Goal: Task Accomplishment & Management: Manage account settings

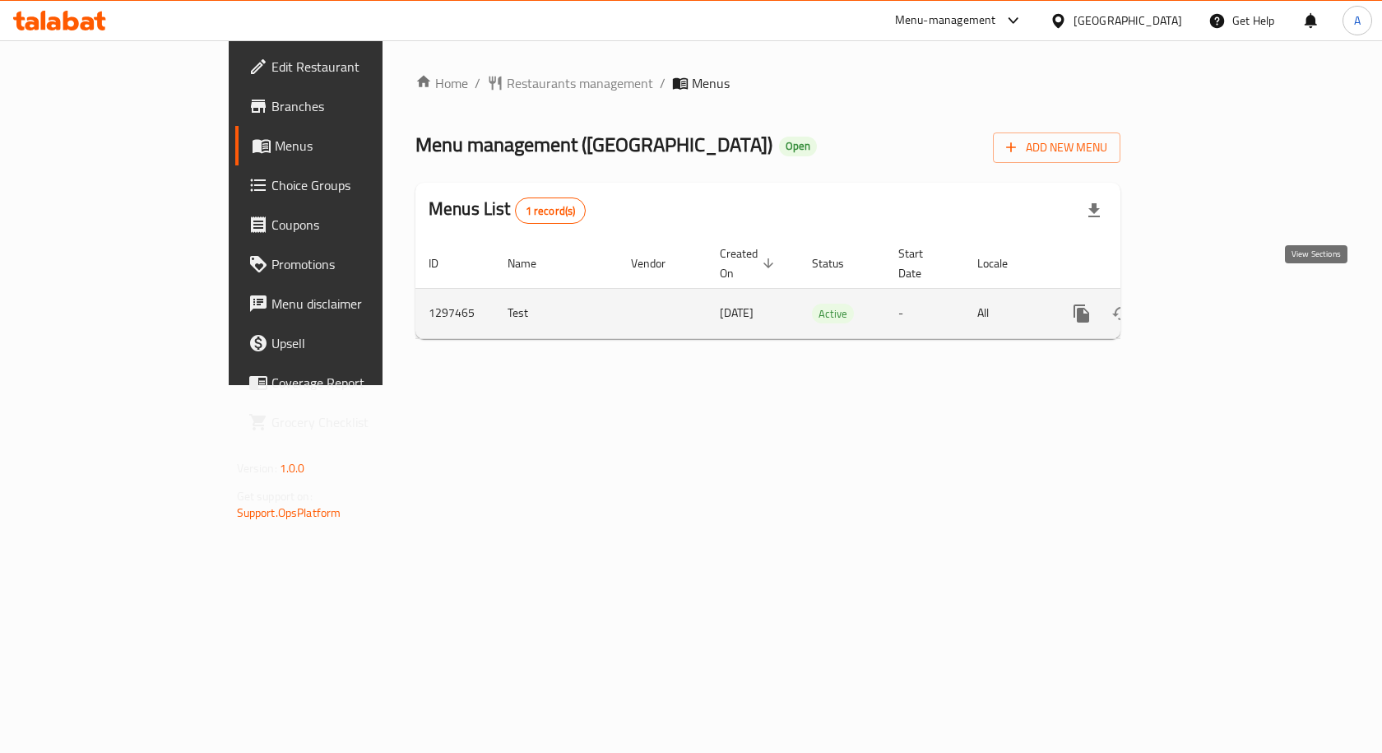
click at [1210, 303] on icon "enhanced table" at bounding box center [1200, 313] width 20 height 20
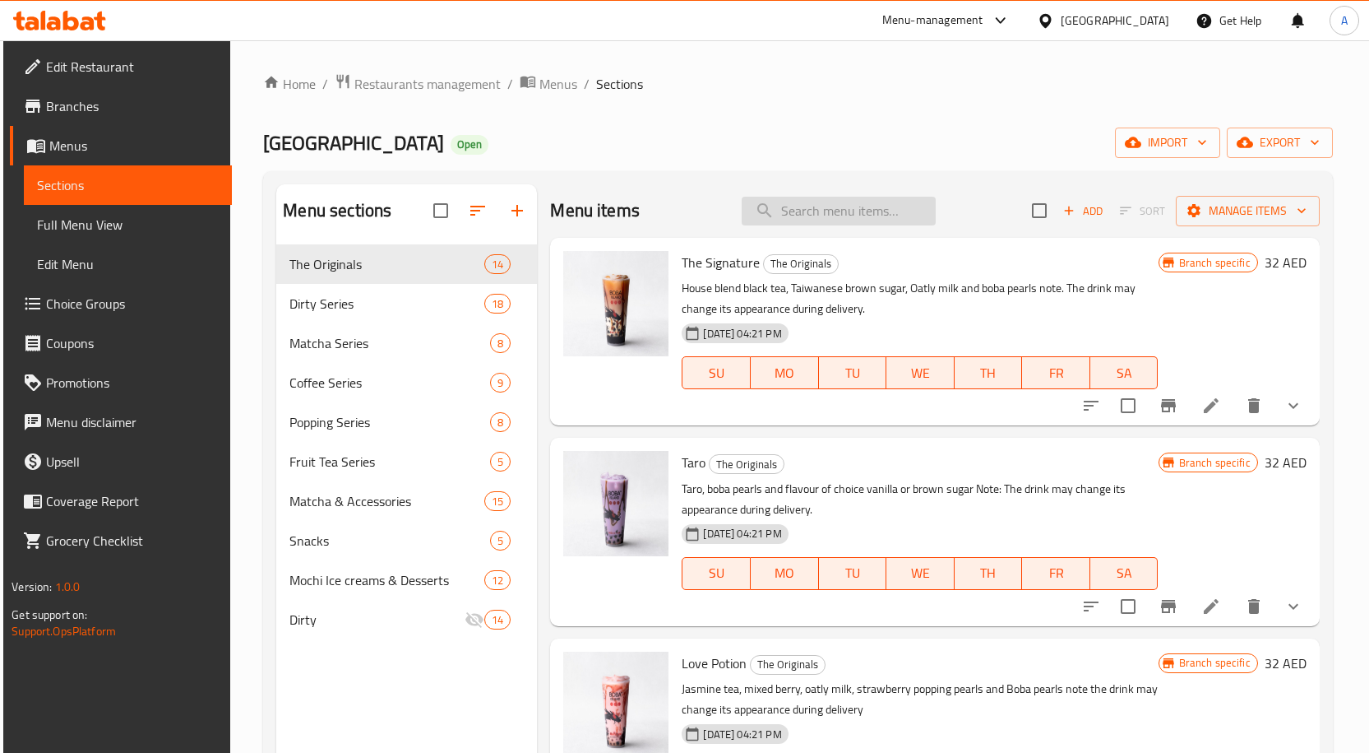
click at [792, 207] on input "search" at bounding box center [839, 211] width 194 height 29
paste input "Cloud Matcha"
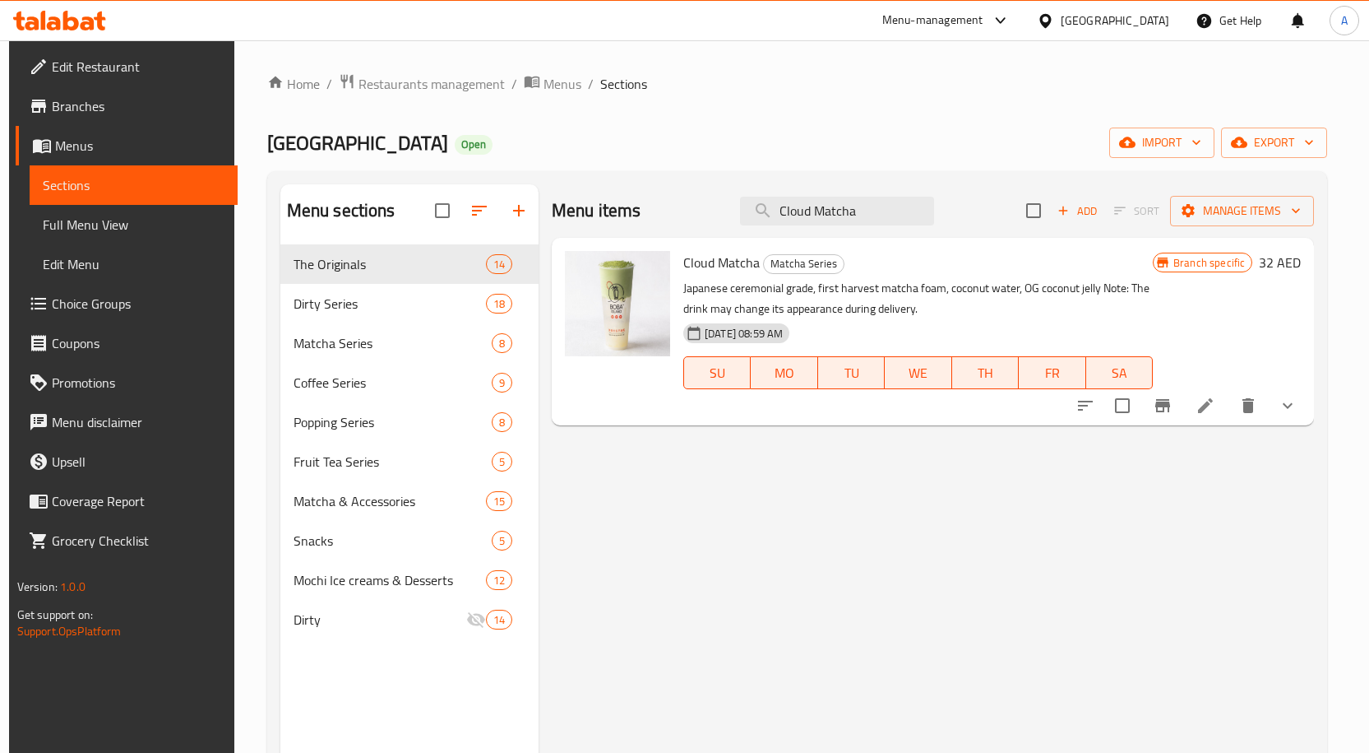
type input "Cloud Matcha"
click at [132, 230] on span "Full Menu View" at bounding box center [134, 225] width 182 height 20
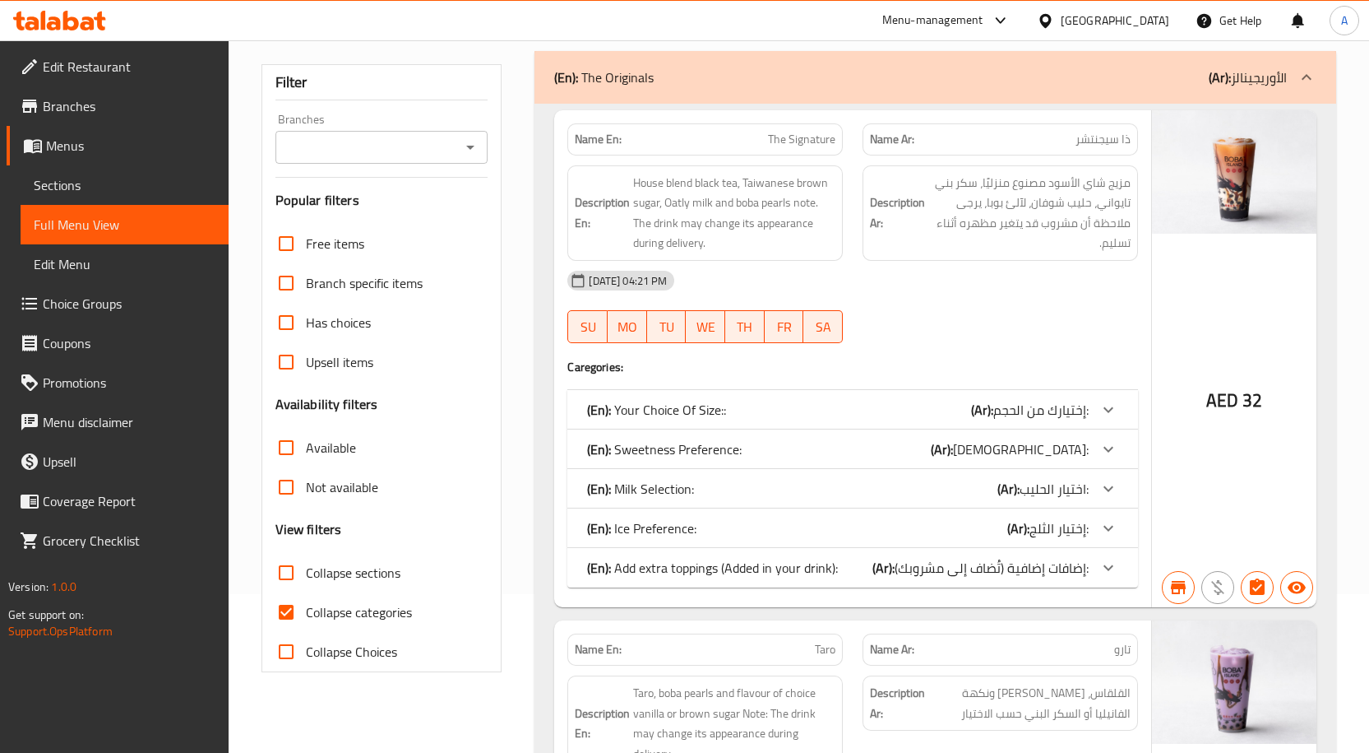
scroll to position [164, 0]
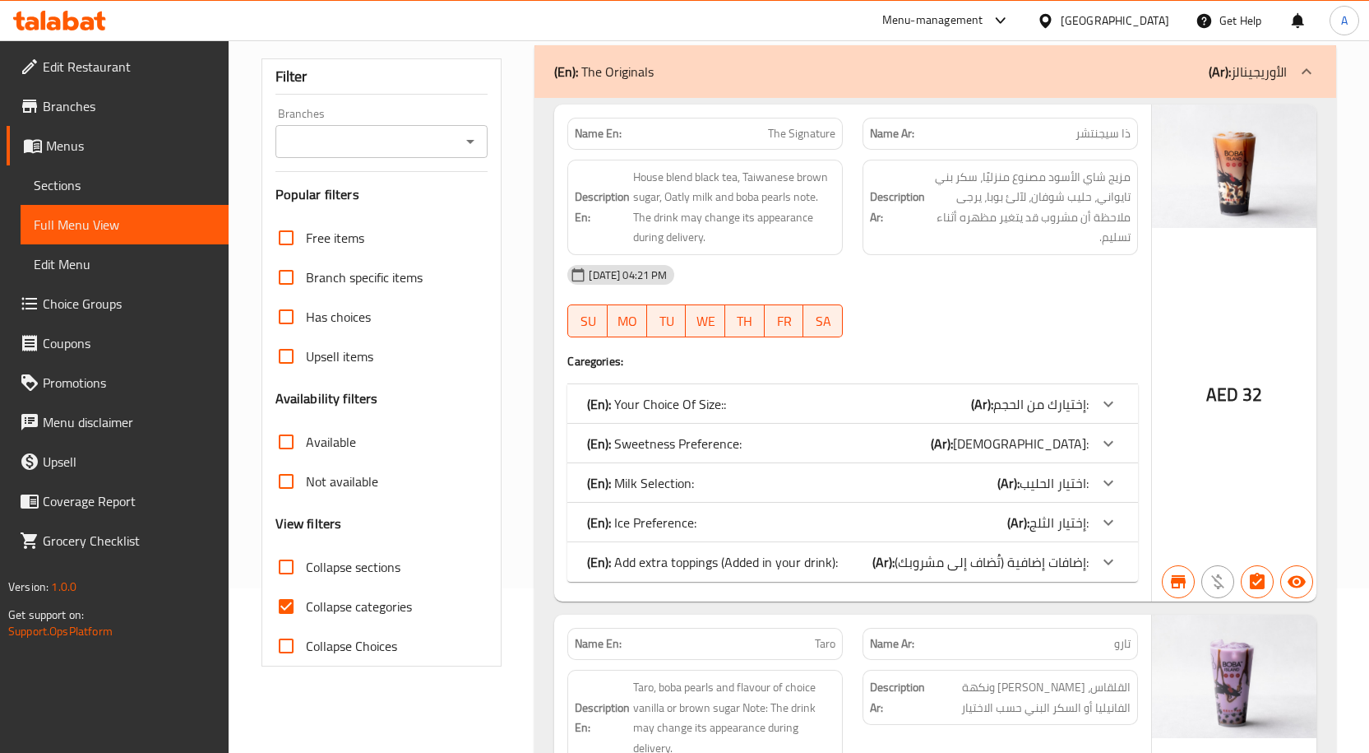
click at [273, 585] on input "Collapse sections" at bounding box center [285, 566] width 39 height 39
checkbox input "true"
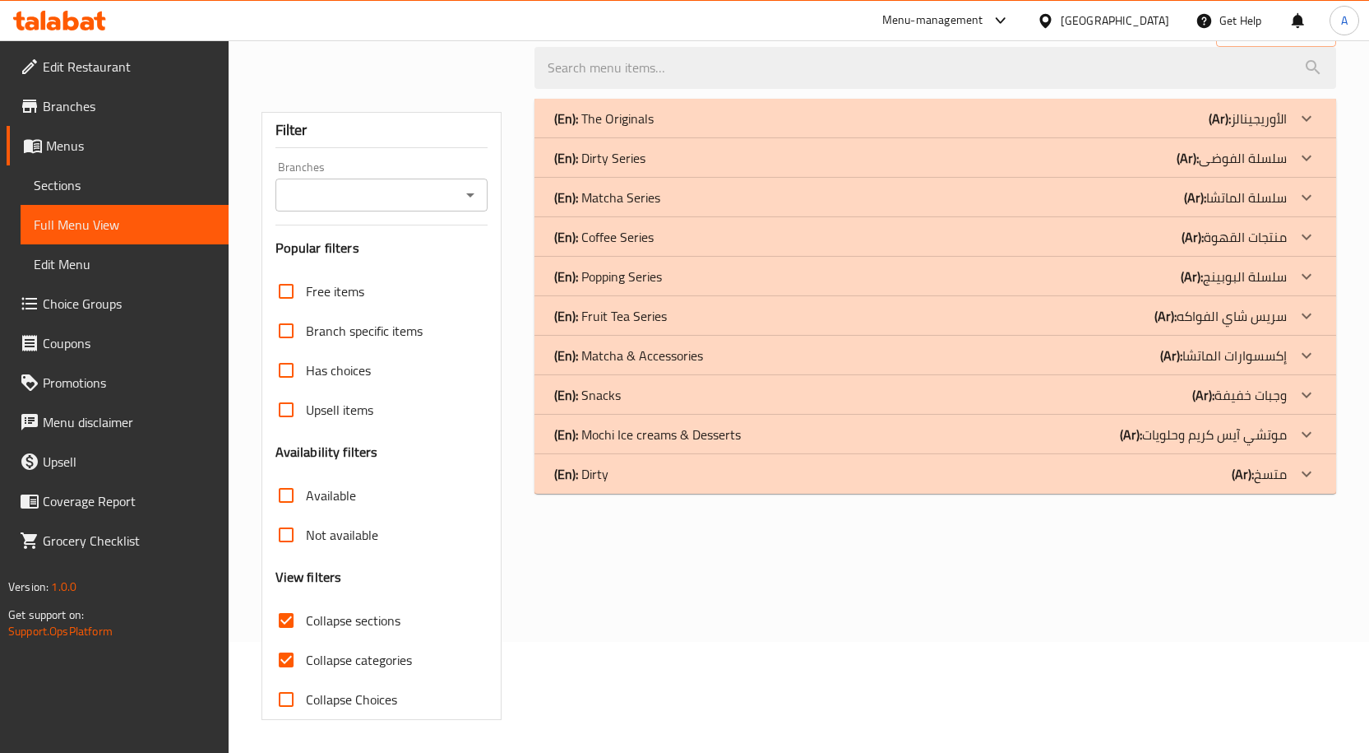
scroll to position [111, 0]
click at [666, 202] on div "(En): Matcha Series (Ar): سلسلة الماتشا" at bounding box center [920, 198] width 733 height 20
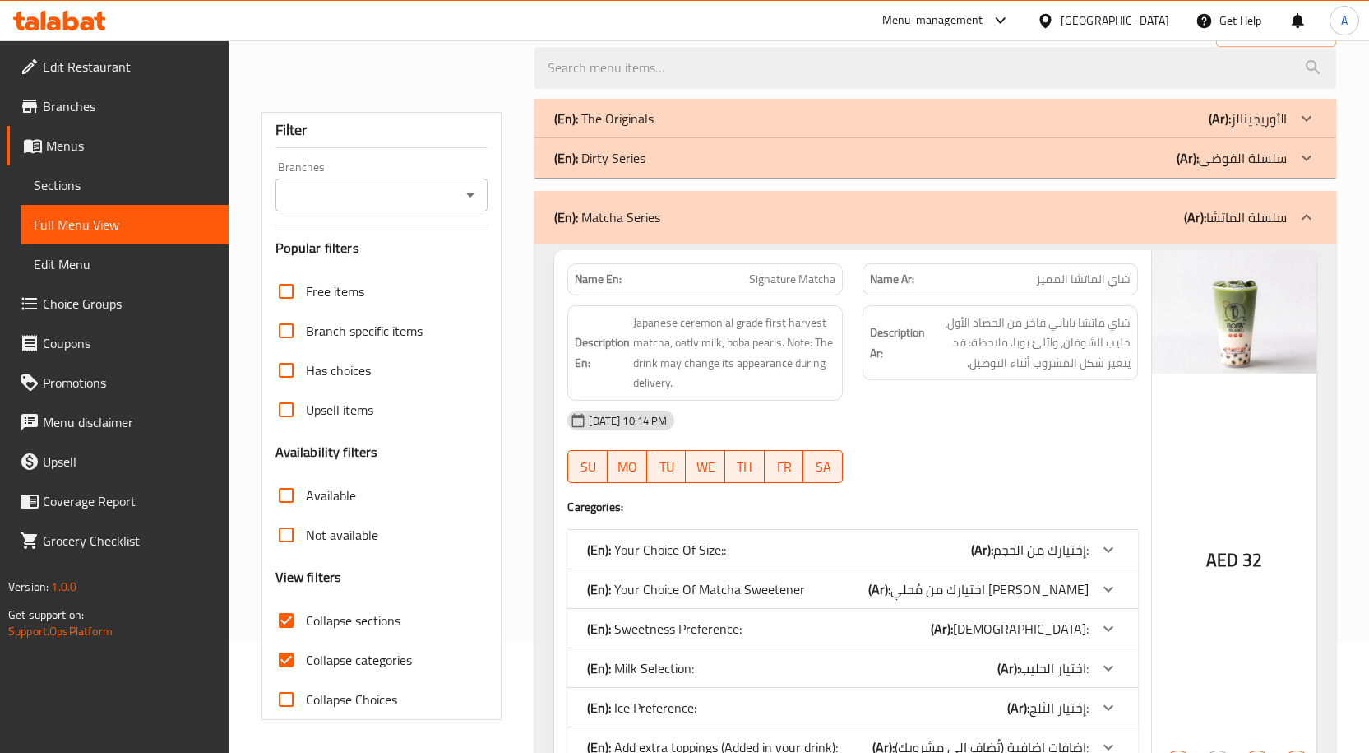
click at [317, 650] on span "Collapse categories" at bounding box center [359, 660] width 106 height 20
click at [306, 650] on input "Collapse categories" at bounding box center [285, 659] width 39 height 39
checkbox input "false"
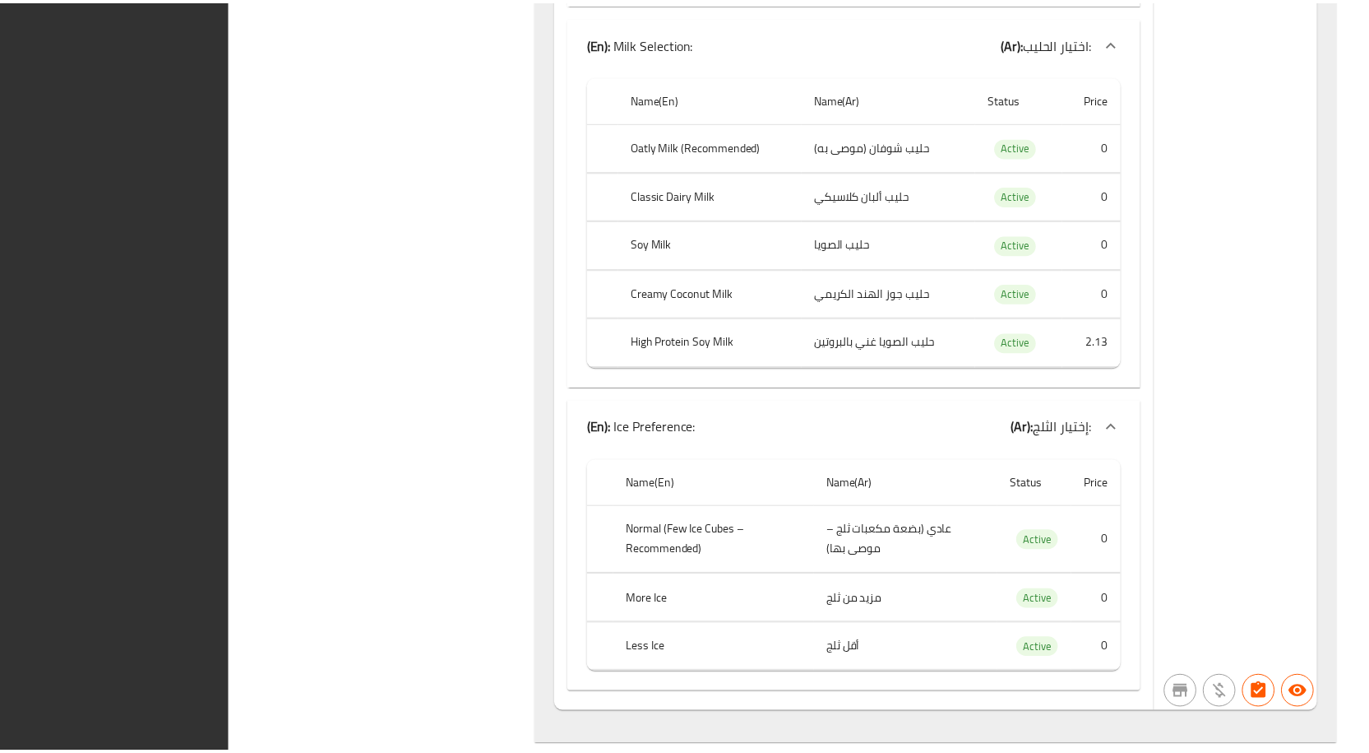
scroll to position [22023, 0]
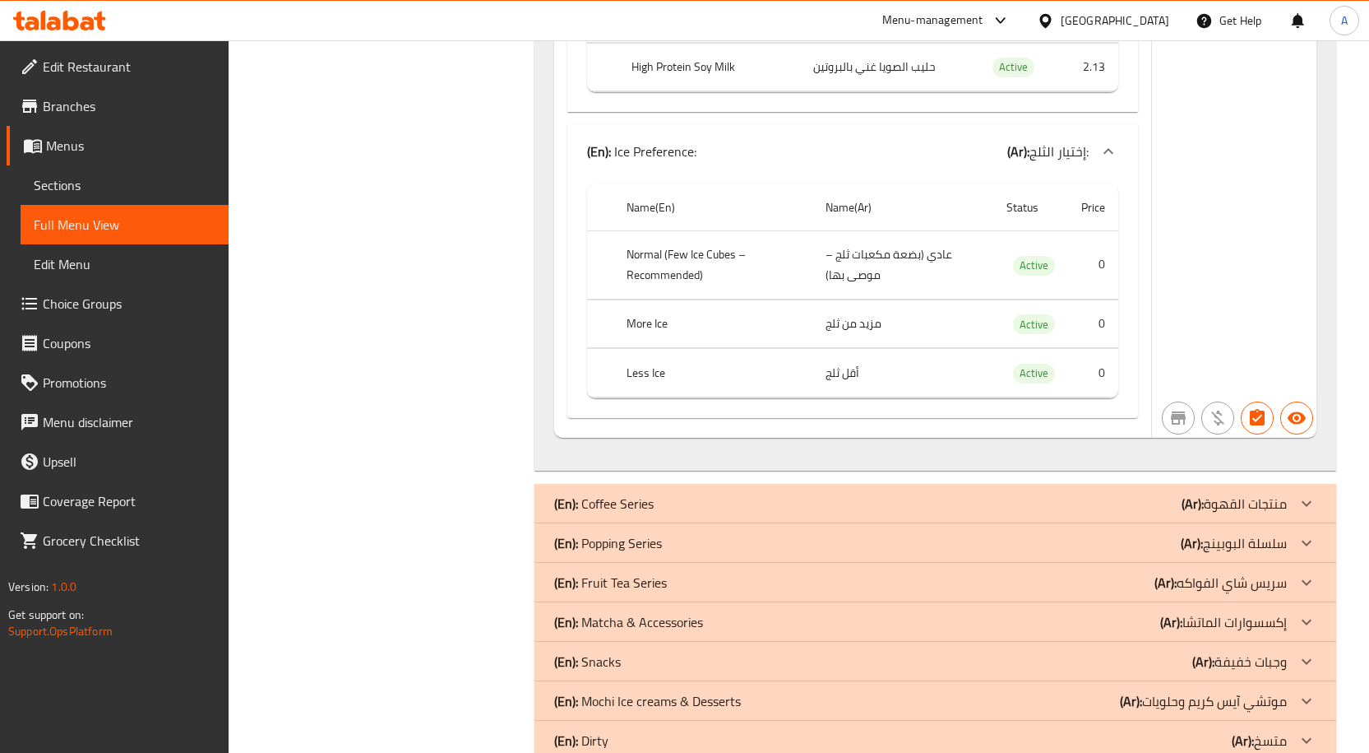
click at [79, 187] on span "Sections" at bounding box center [125, 185] width 182 height 20
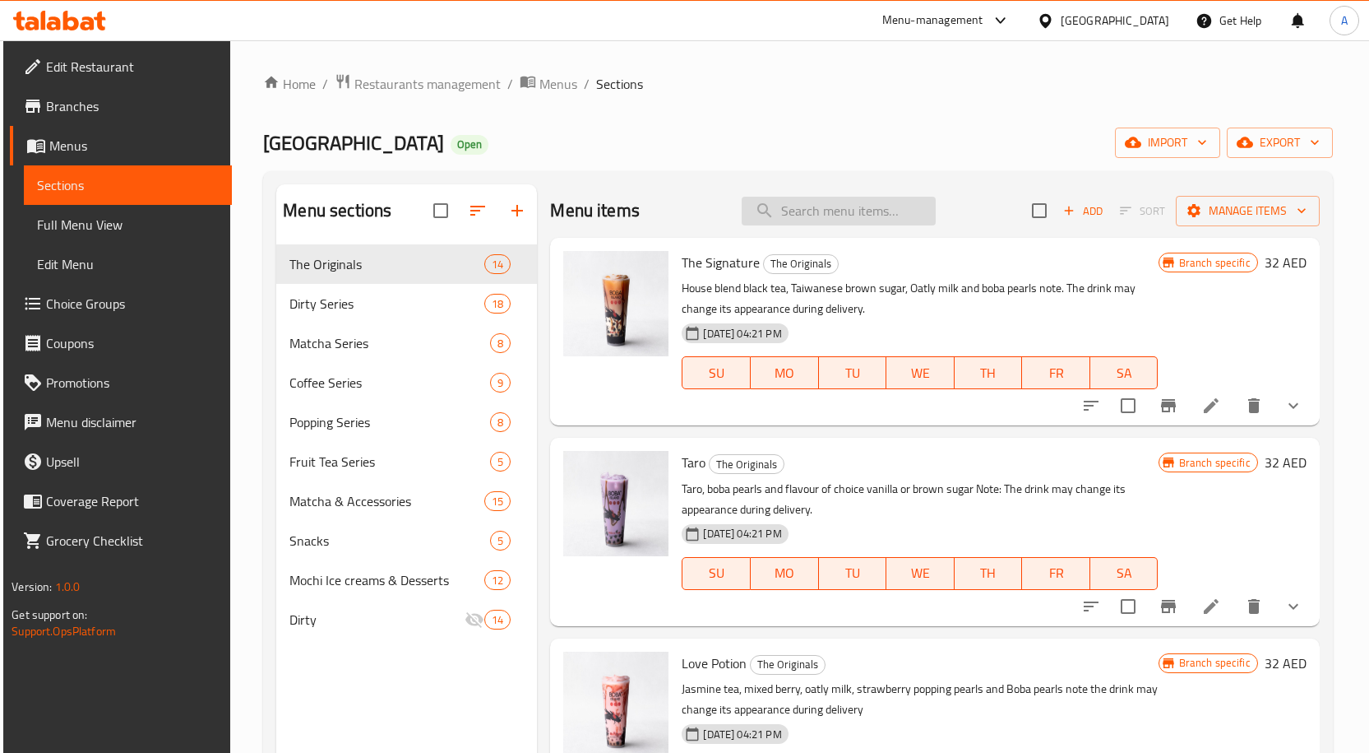
click at [830, 222] on input "search" at bounding box center [839, 211] width 194 height 29
paste input "Cloud Matcha"
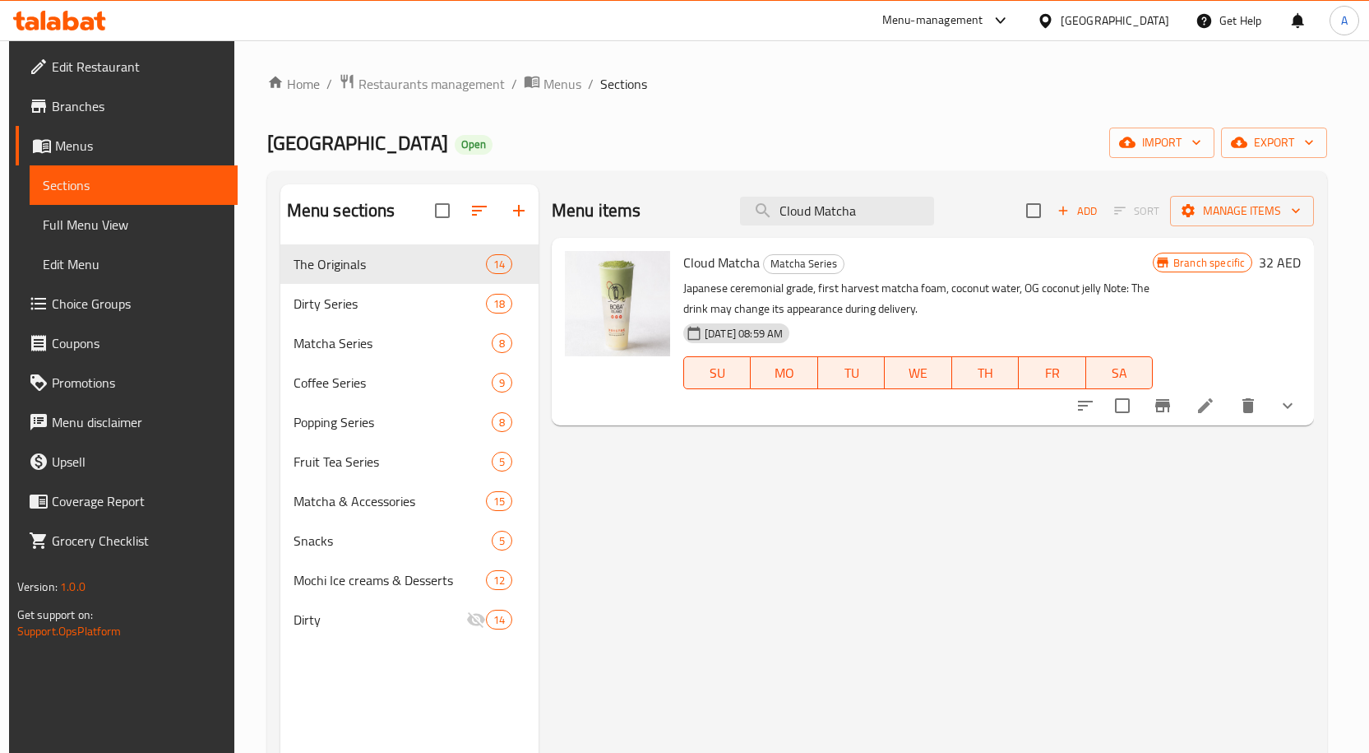
type input "Cloud Matcha"
click at [1227, 415] on li at bounding box center [1206, 406] width 46 height 30
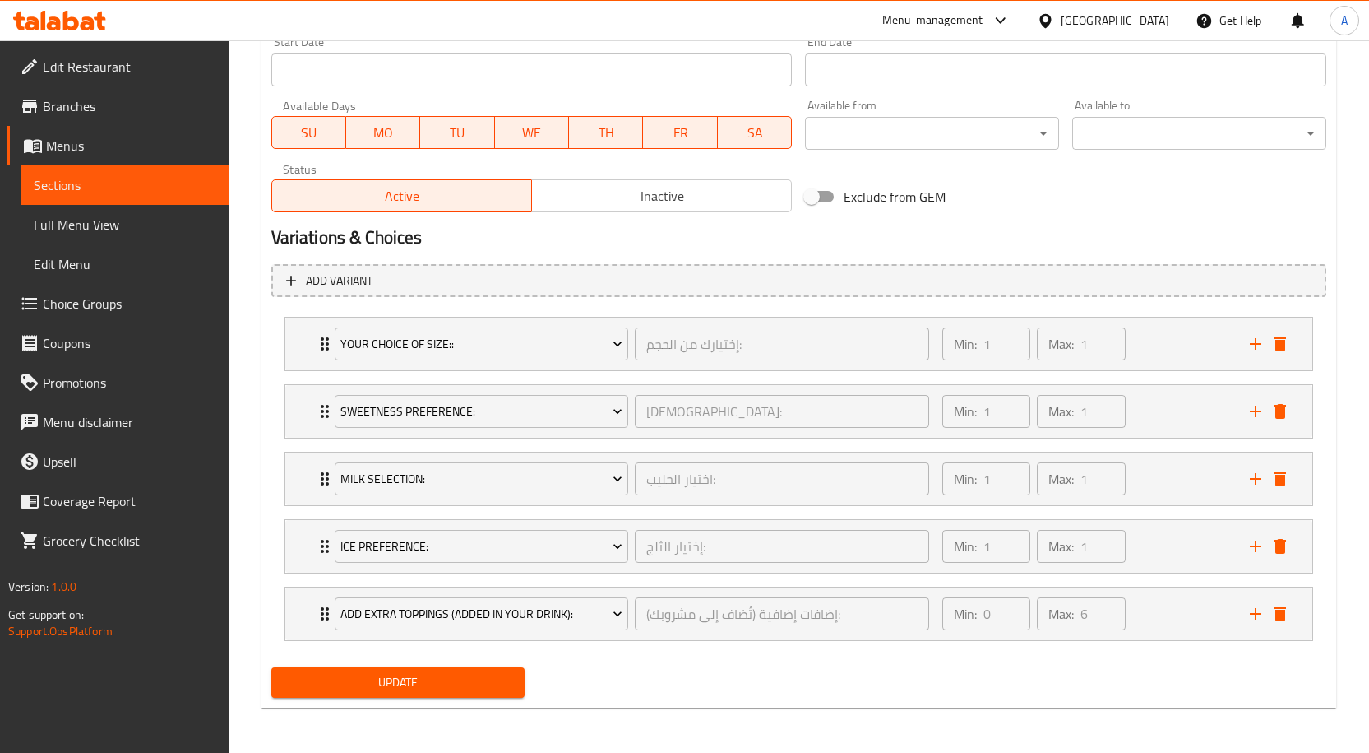
scroll to position [730, 0]
click at [1274, 479] on icon "delete" at bounding box center [1281, 478] width 20 height 20
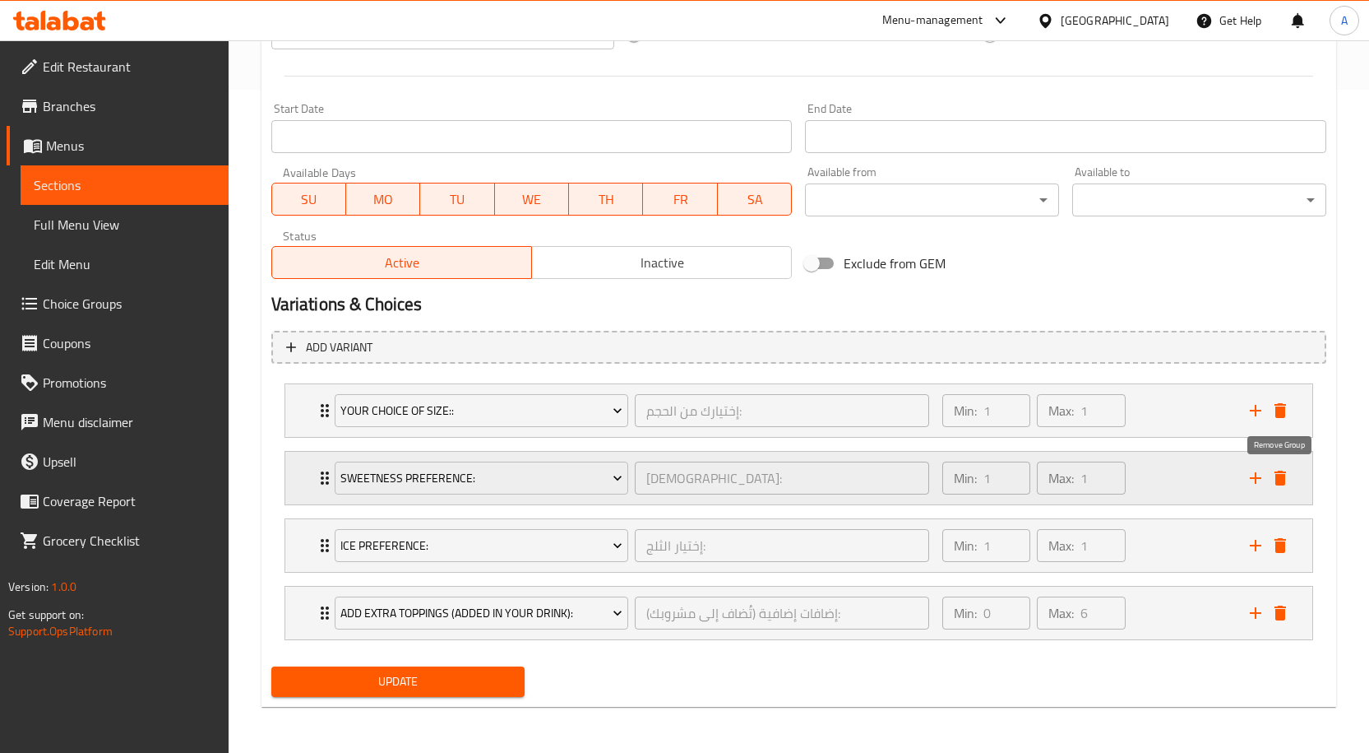
scroll to position [663, 0]
click at [455, 667] on button "Update" at bounding box center [398, 681] width 254 height 30
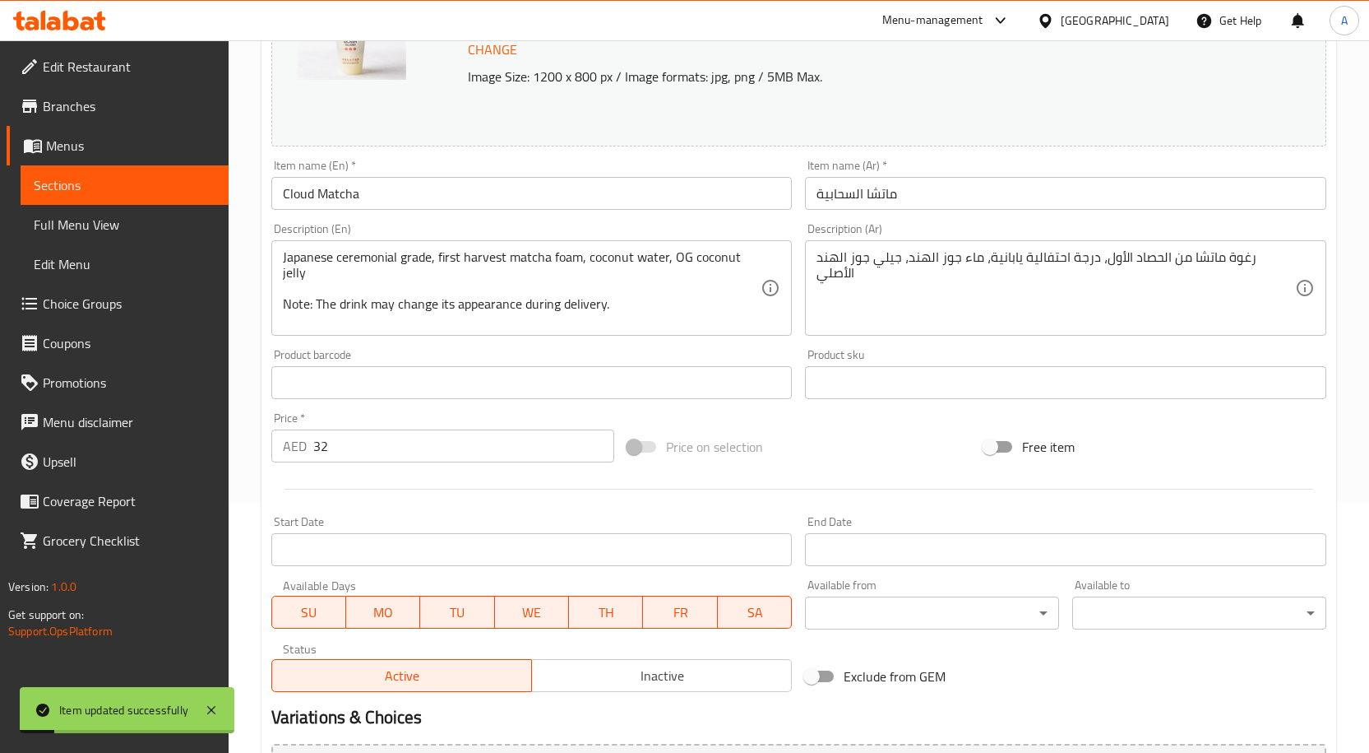
scroll to position [169, 0]
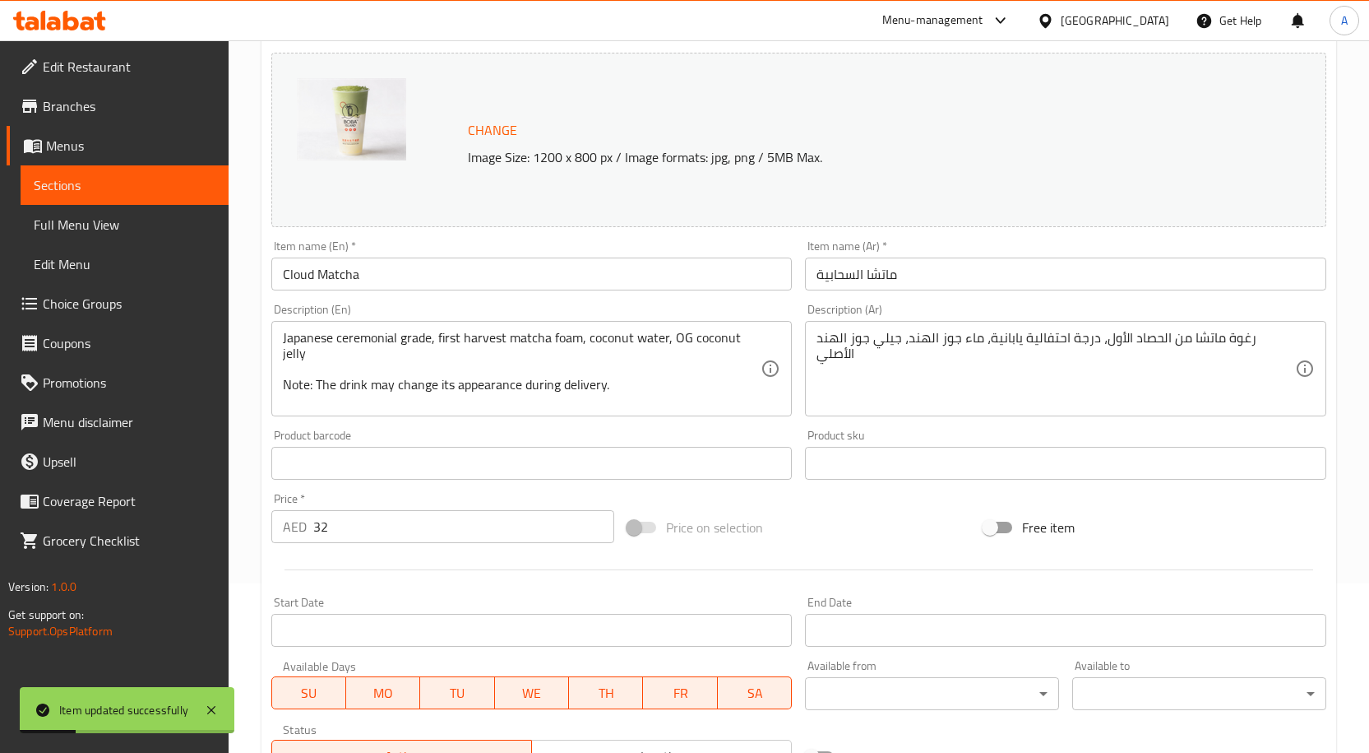
click at [99, 188] on span "Sections" at bounding box center [125, 185] width 182 height 20
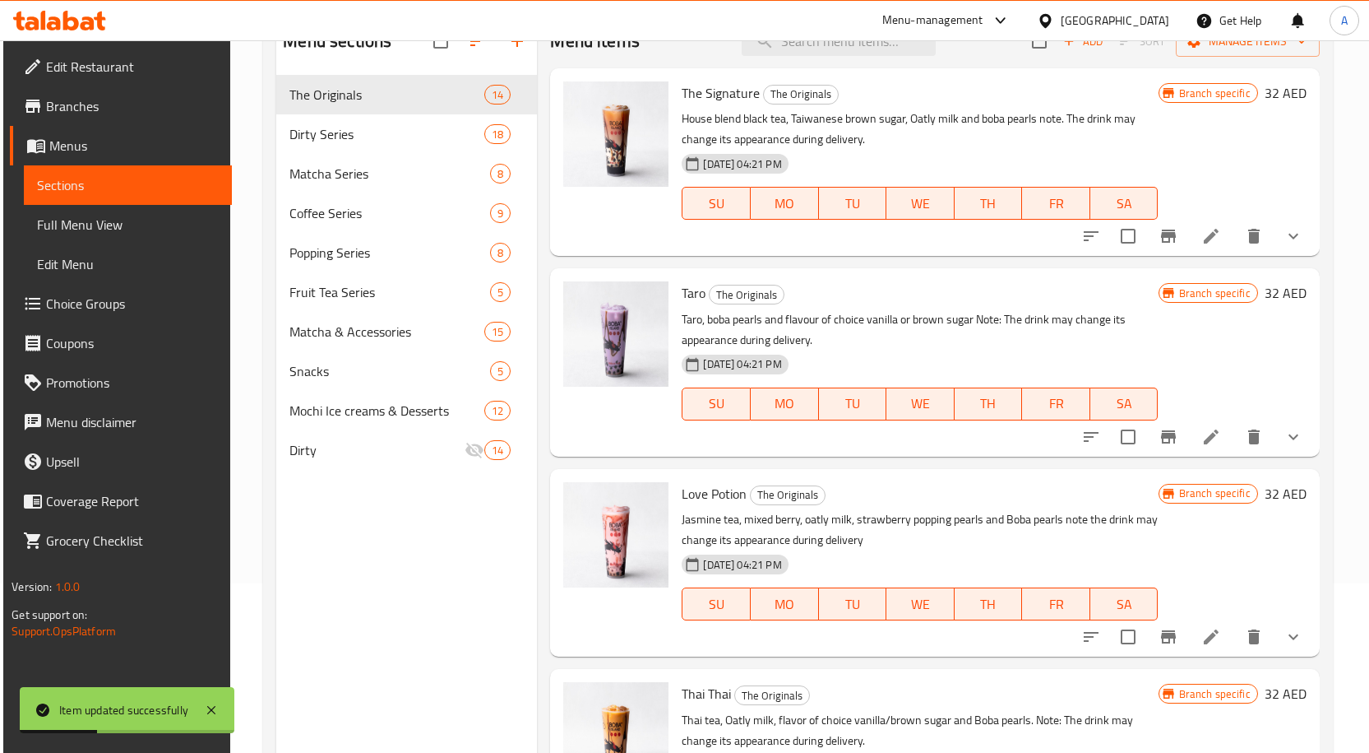
click at [73, 223] on span "Full Menu View" at bounding box center [128, 225] width 182 height 20
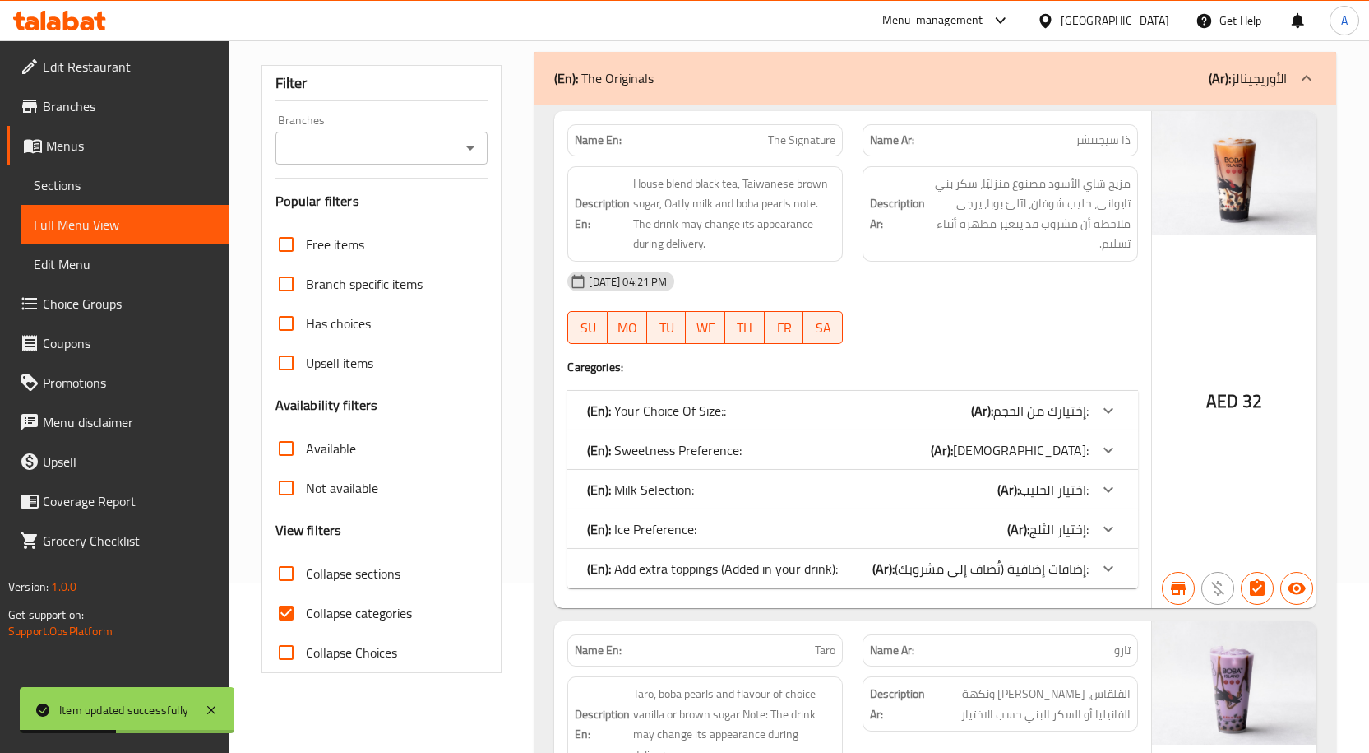
click at [299, 572] on input "Collapse sections" at bounding box center [285, 573] width 39 height 39
checkbox input "true"
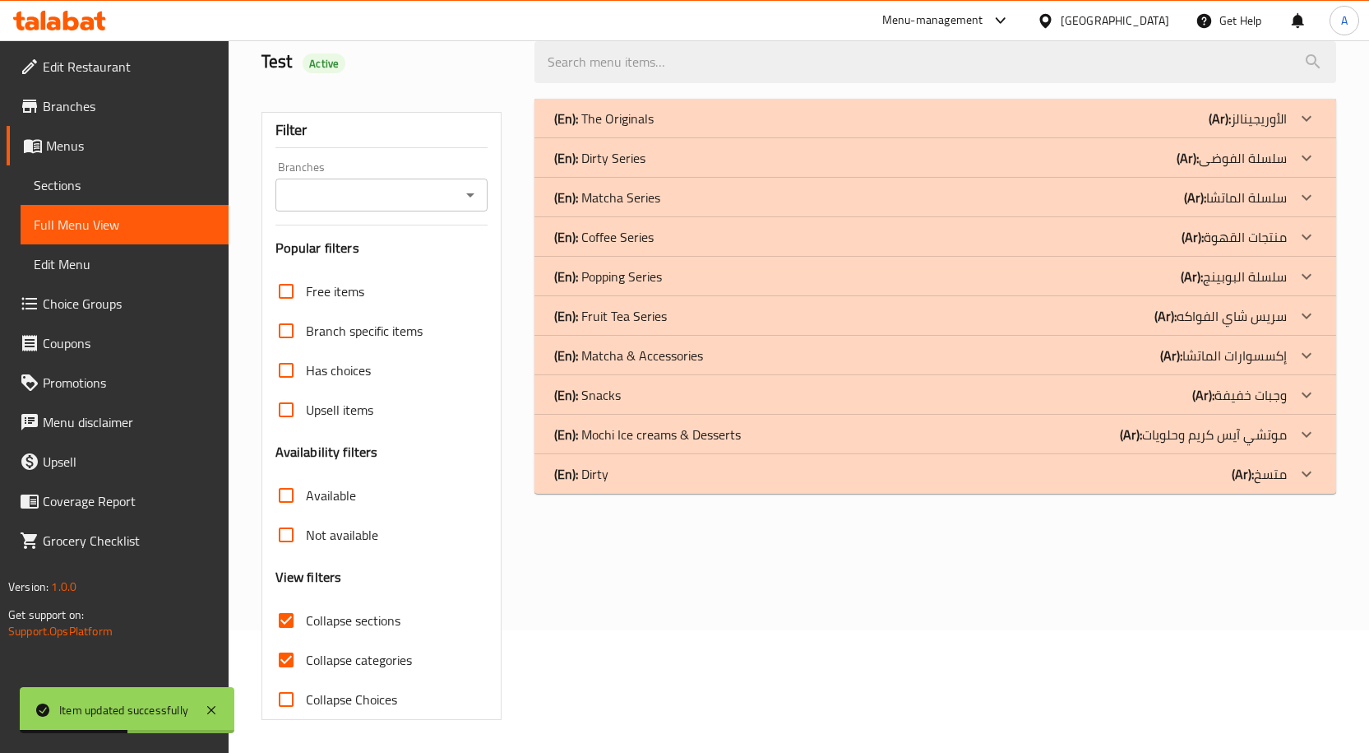
click at [475, 185] on icon "Open" at bounding box center [471, 195] width 20 height 20
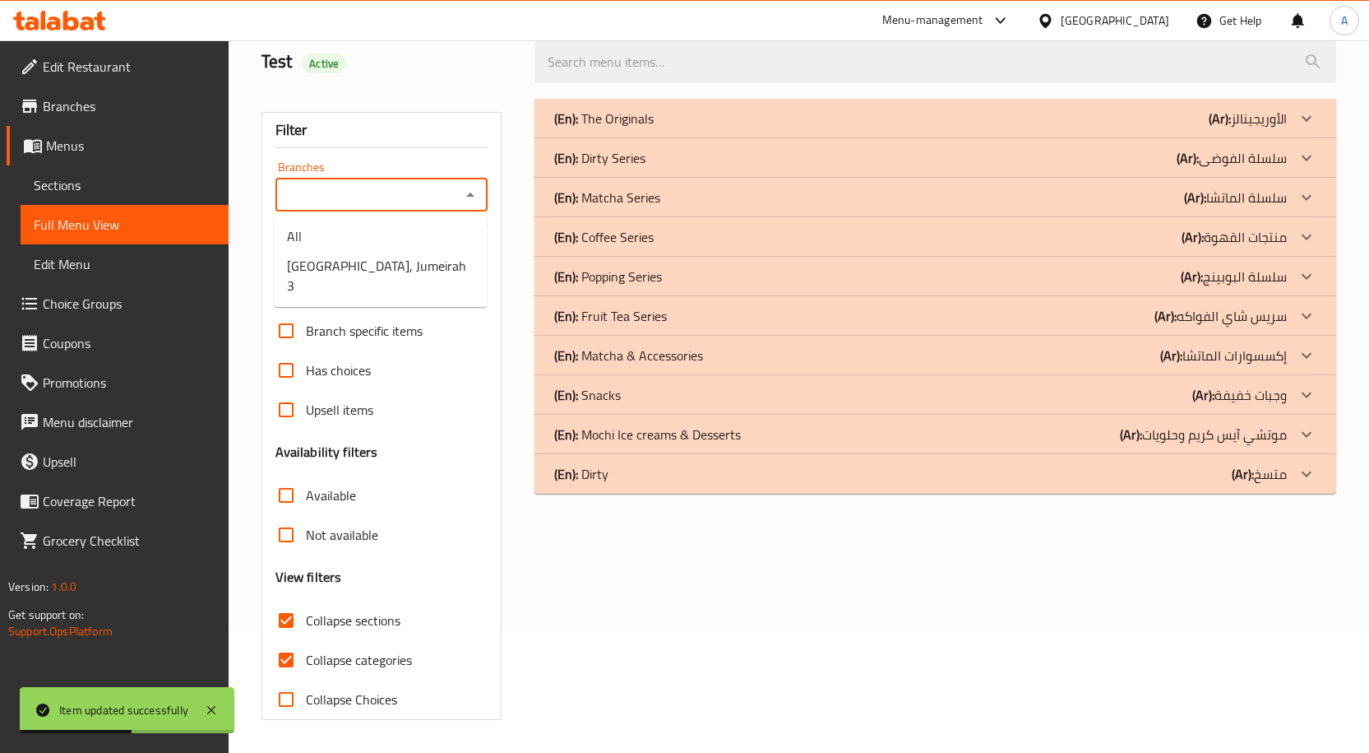
scroll to position [123, 0]
click at [406, 278] on li "[GEOGRAPHIC_DATA], Jumeirah 3" at bounding box center [380, 275] width 213 height 49
type input "[GEOGRAPHIC_DATA], Jumeirah 3"
click at [669, 197] on div "(En): Matcha Series (Ar): سلسلة الماتشا" at bounding box center [920, 198] width 733 height 20
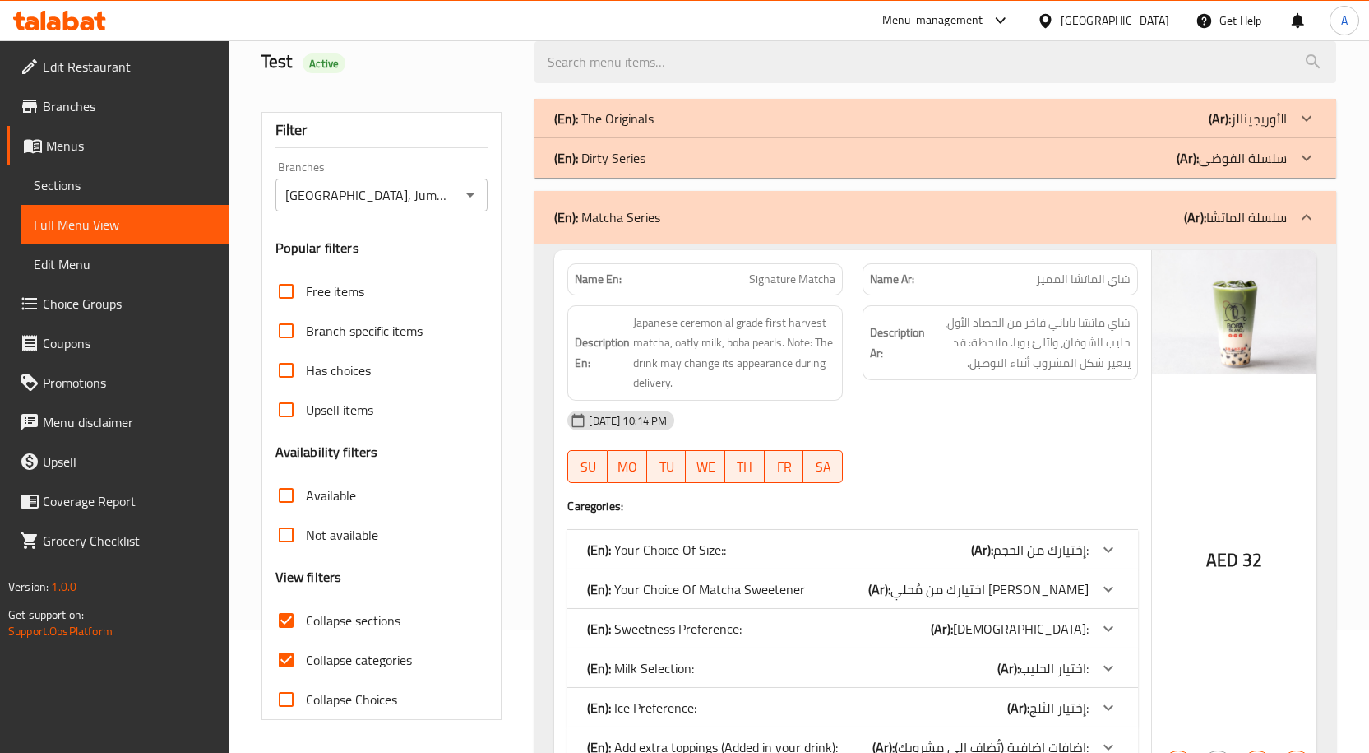
click at [511, 85] on div "Test Active" at bounding box center [389, 61] width 274 height 73
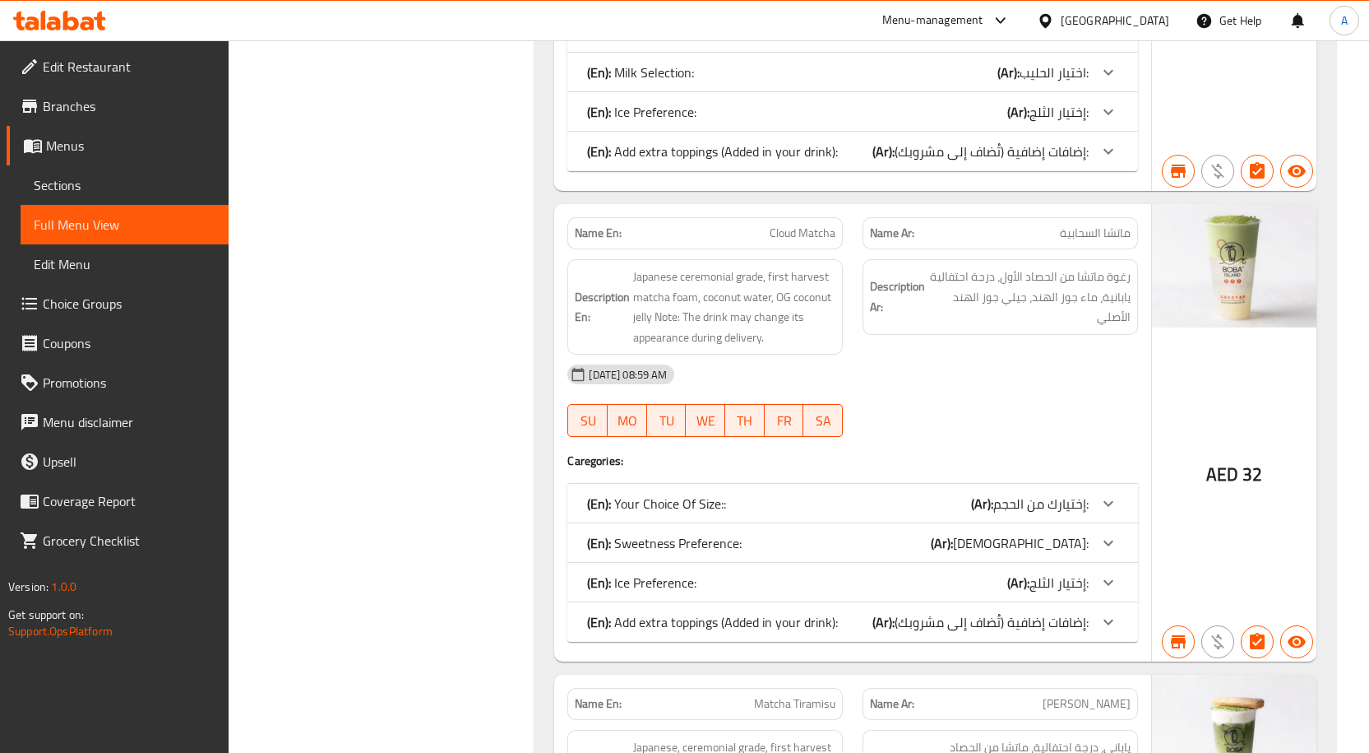
scroll to position [1920, 0]
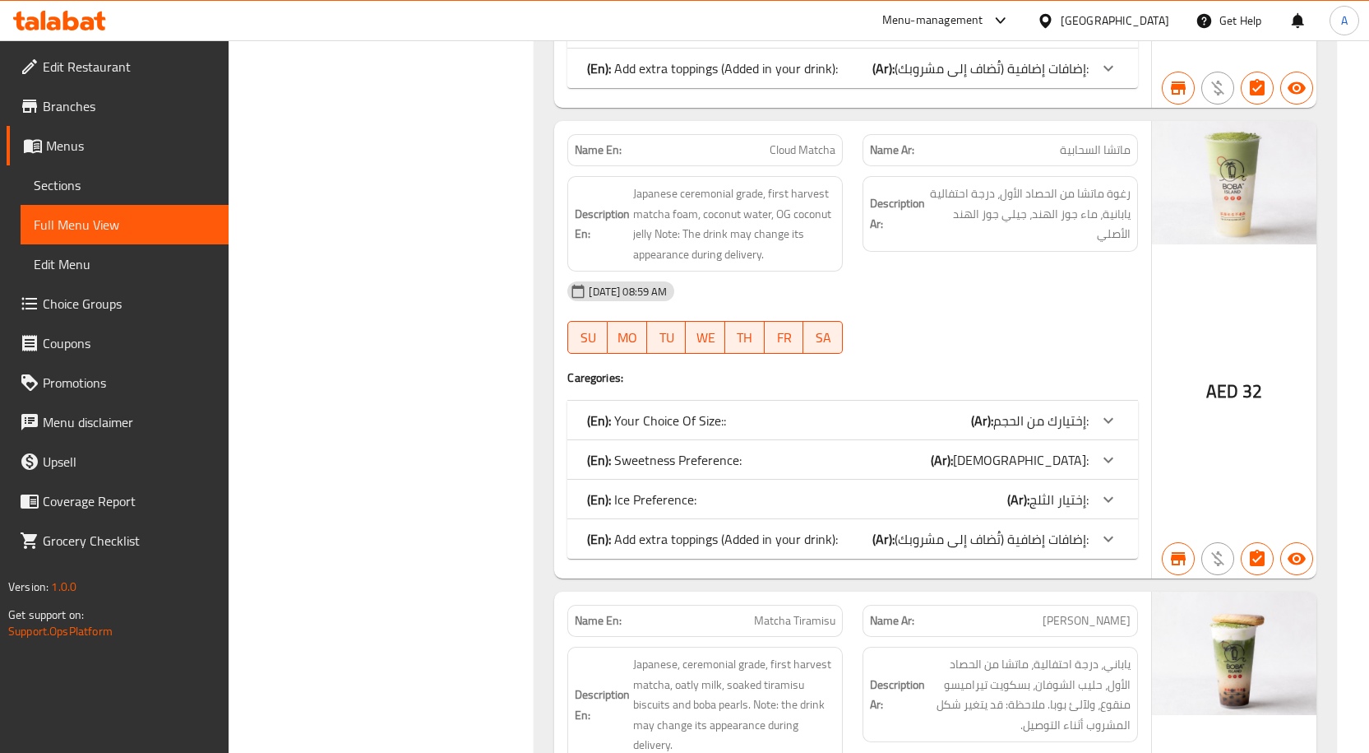
click at [716, 410] on p "(En): Your Choice Of Size::" at bounding box center [656, 420] width 139 height 20
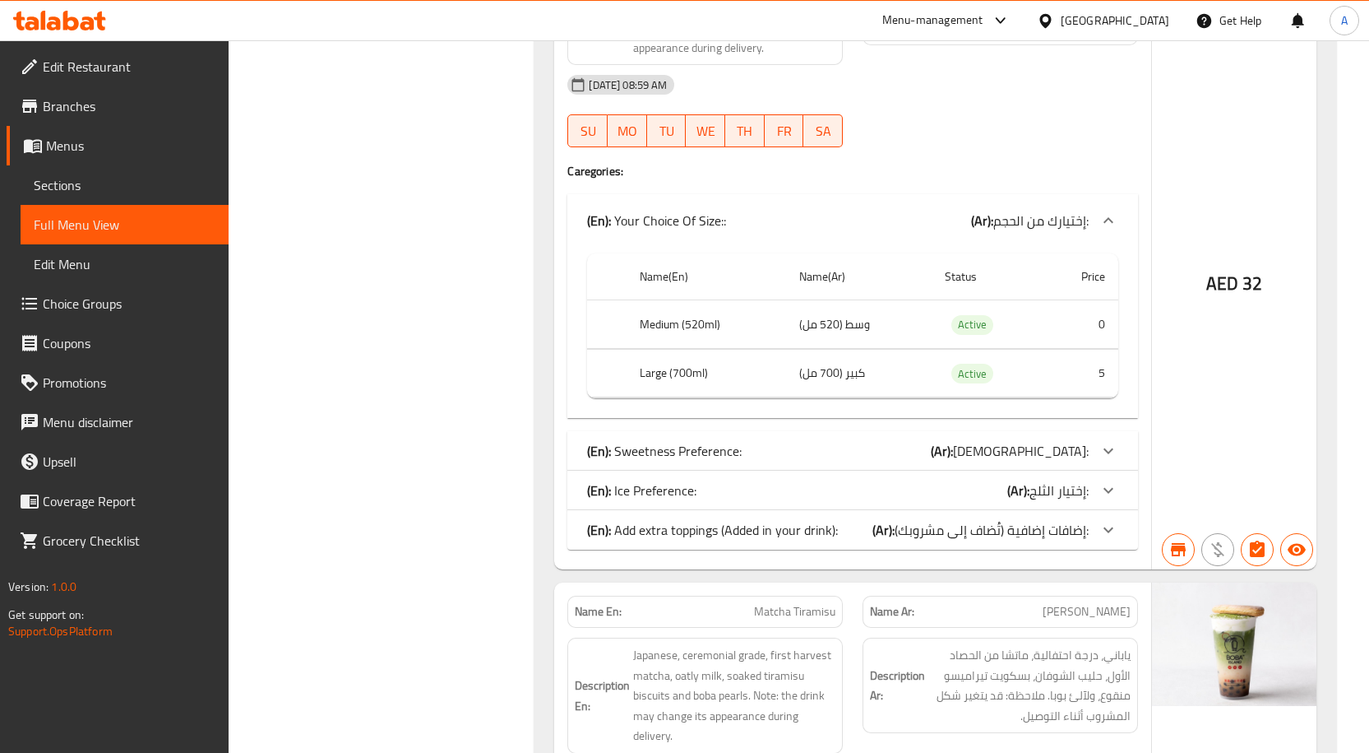
scroll to position [2167, 0]
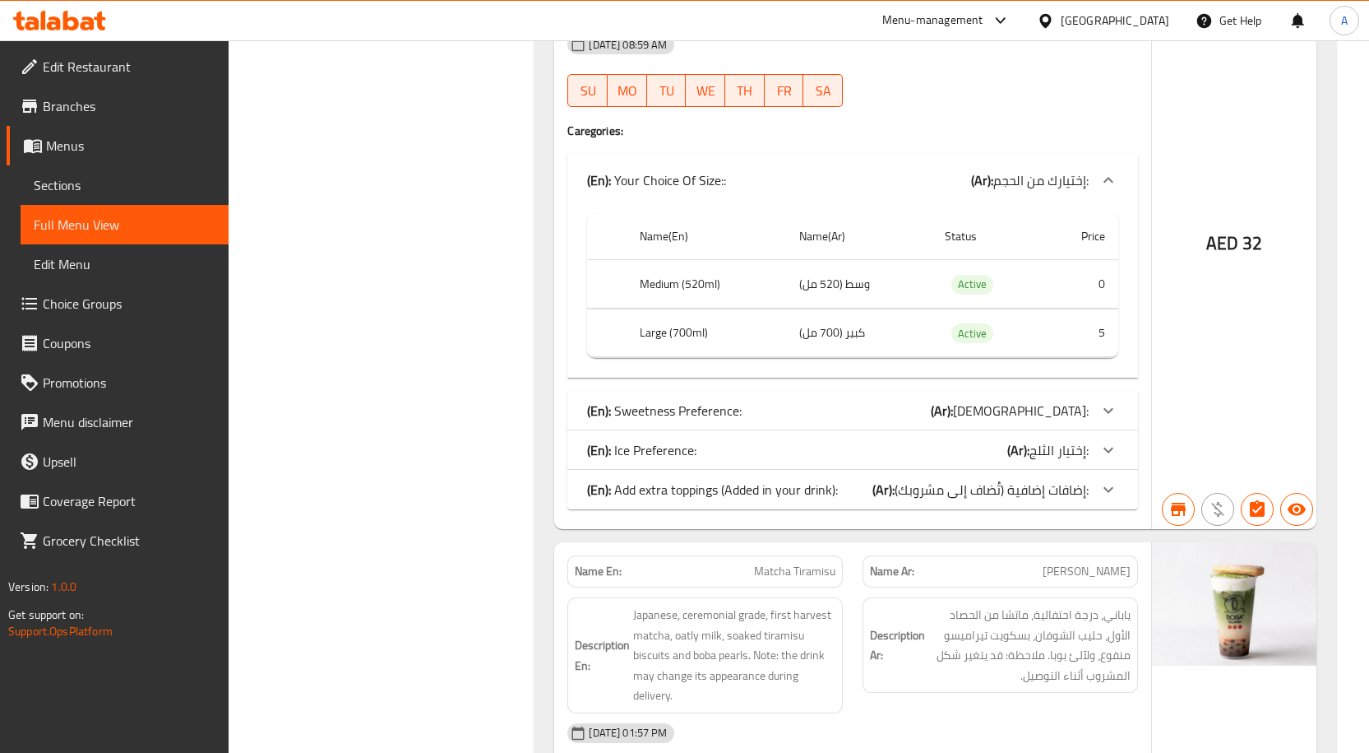
click at [685, 401] on p "(En): Sweetness Preference:" at bounding box center [664, 411] width 155 height 20
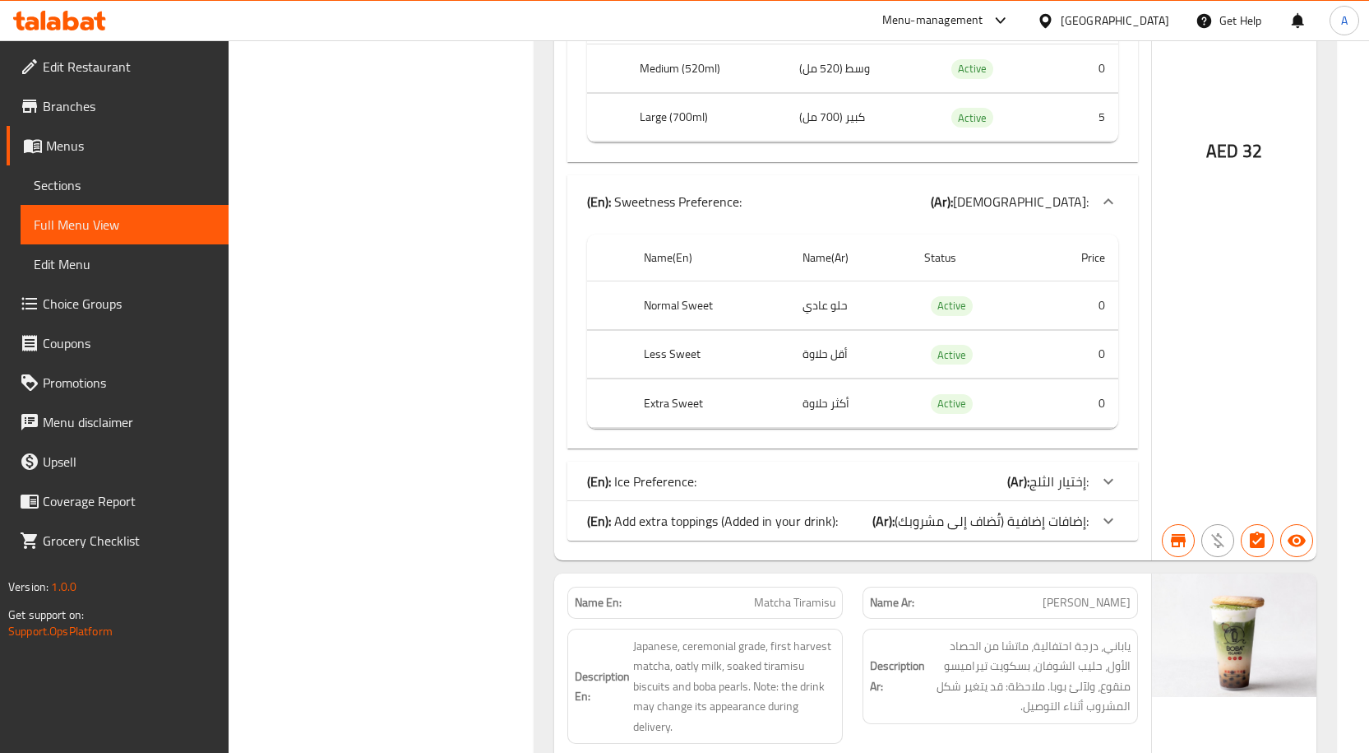
scroll to position [2414, 0]
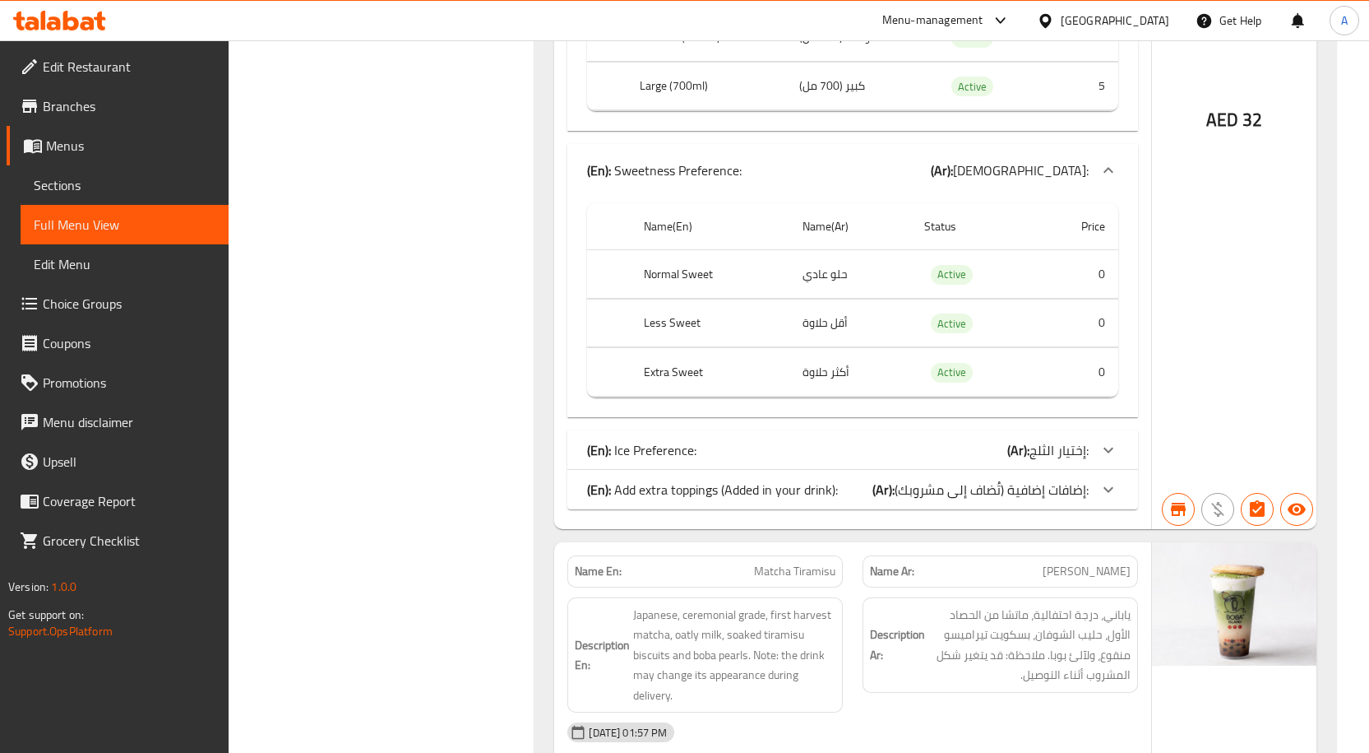
click at [709, 440] on div "(En): Ice Preference: (Ar): إختيار الثلج:" at bounding box center [838, 450] width 502 height 20
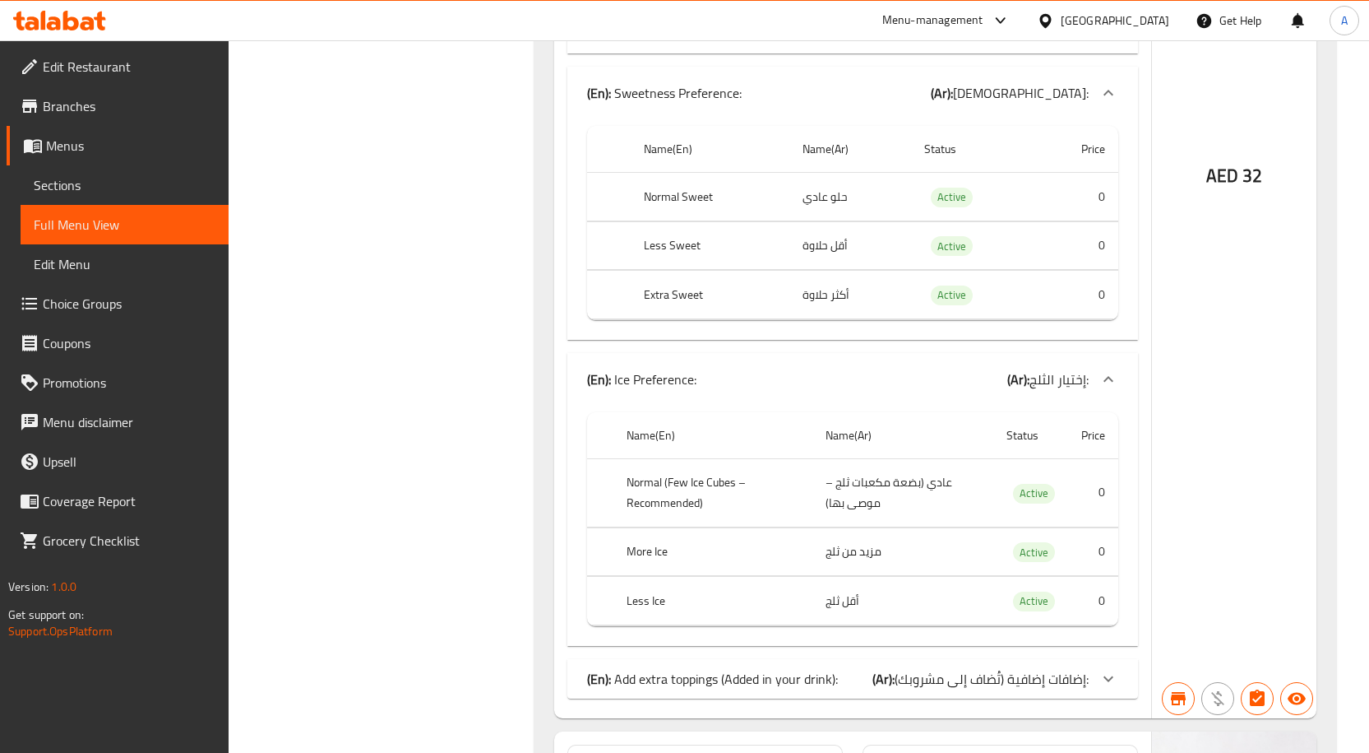
scroll to position [2578, 0]
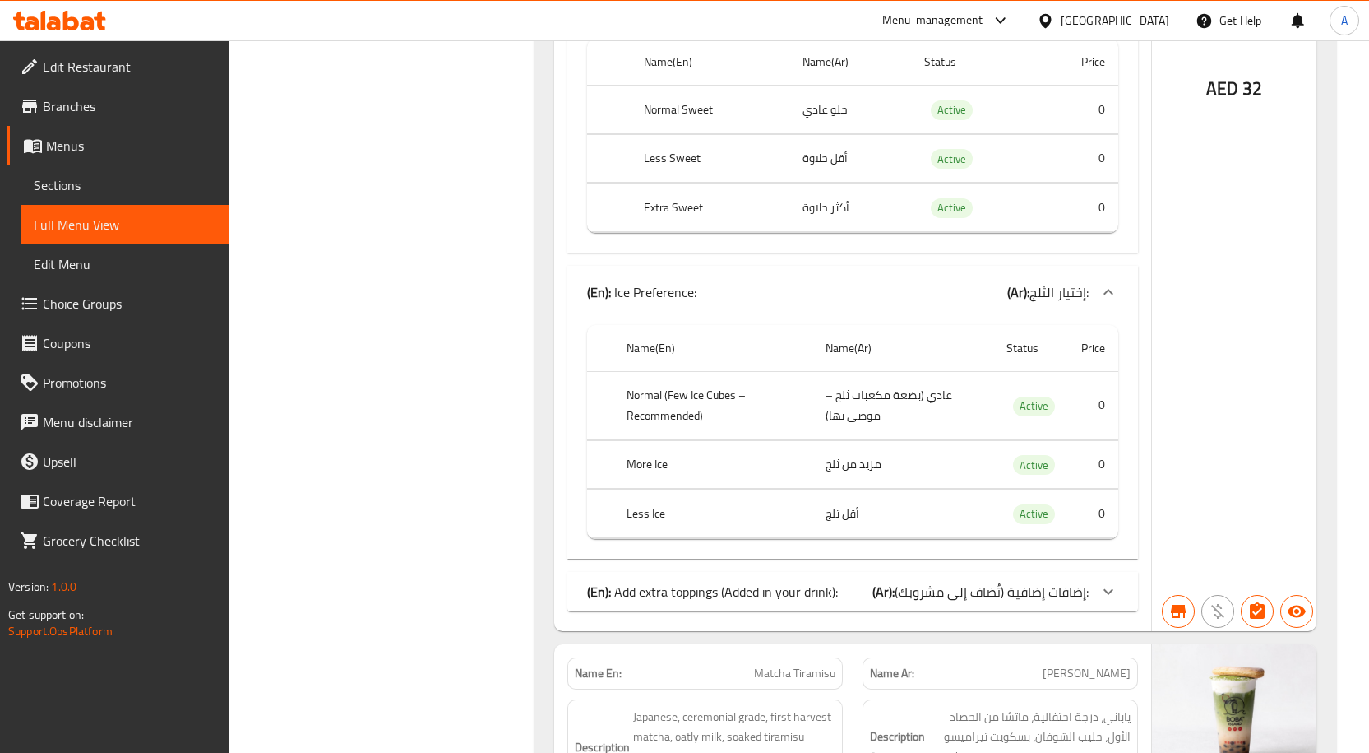
click at [732, 572] on div "(En): Add extra toppings (Added in your drink): (Ar): إضافات إضافية (تُضاف إلى …" at bounding box center [852, 591] width 571 height 39
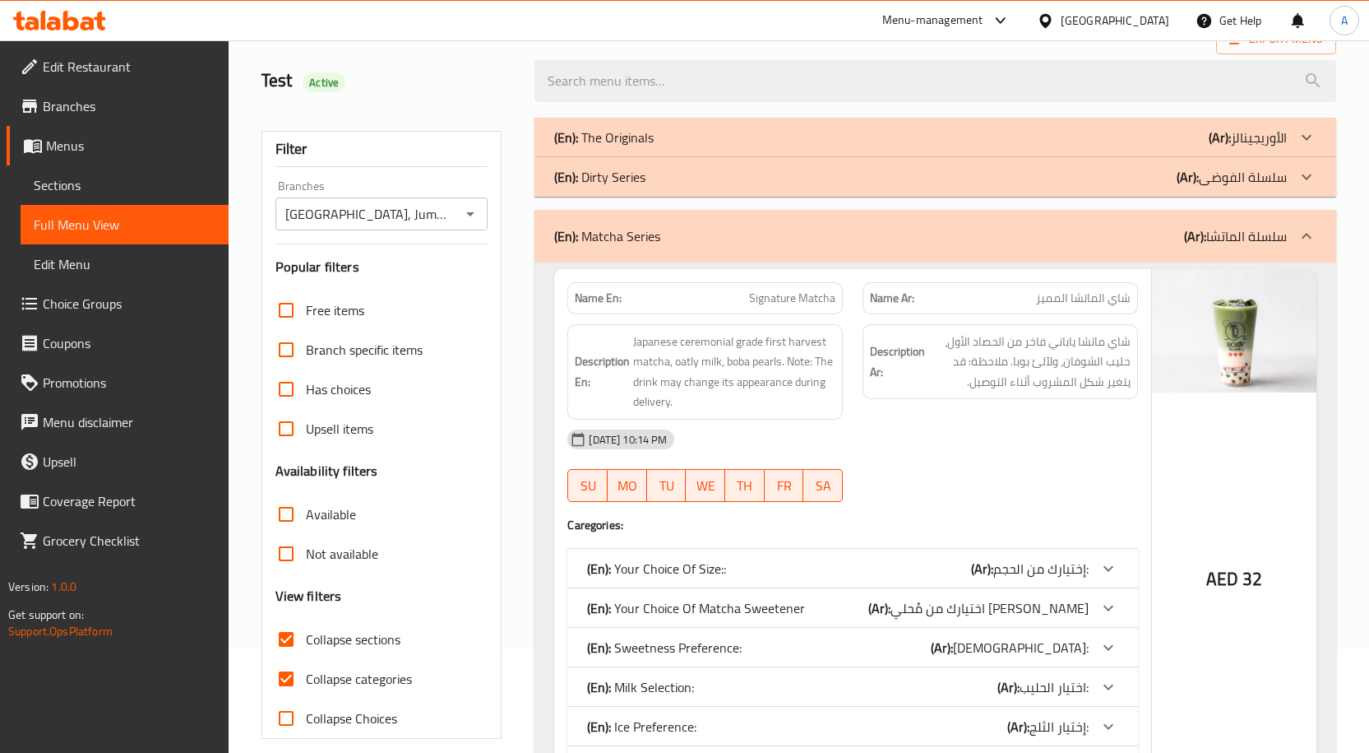
scroll to position [0, 0]
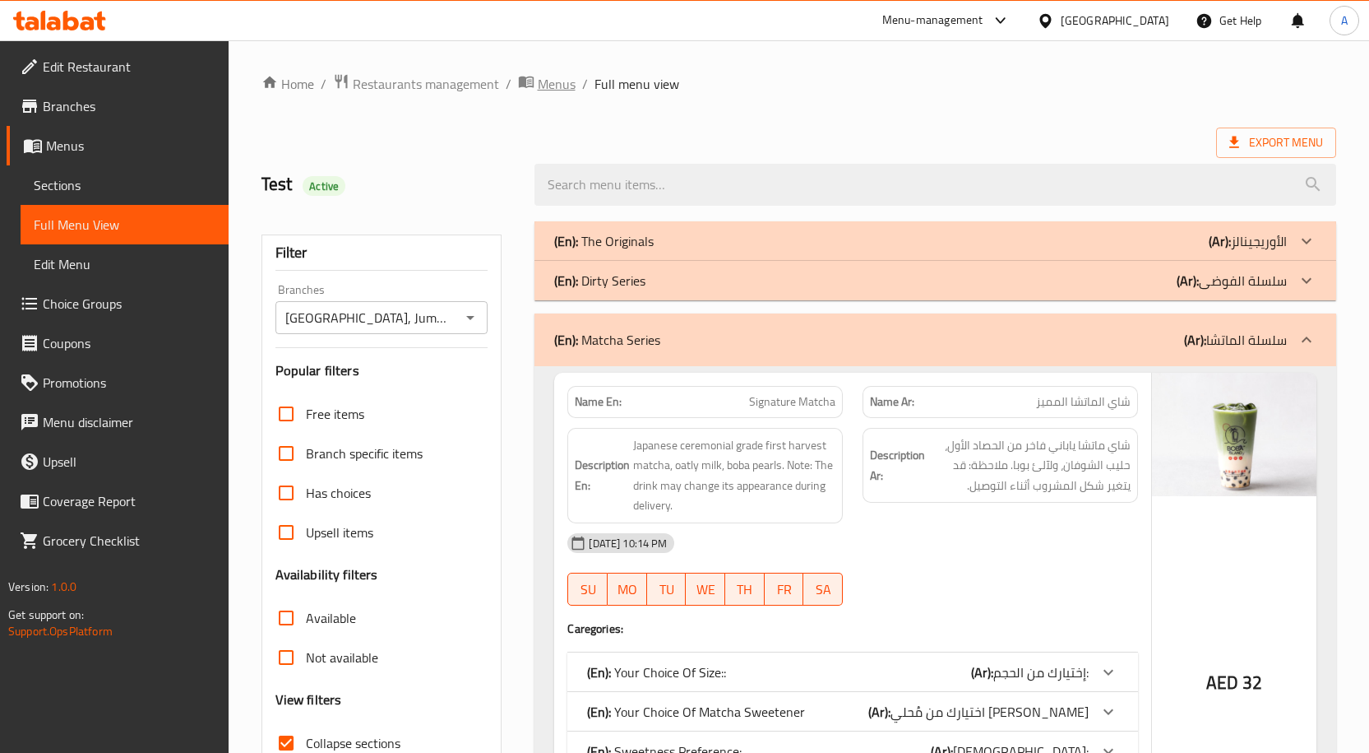
click at [549, 87] on span "Menus" at bounding box center [557, 84] width 38 height 20
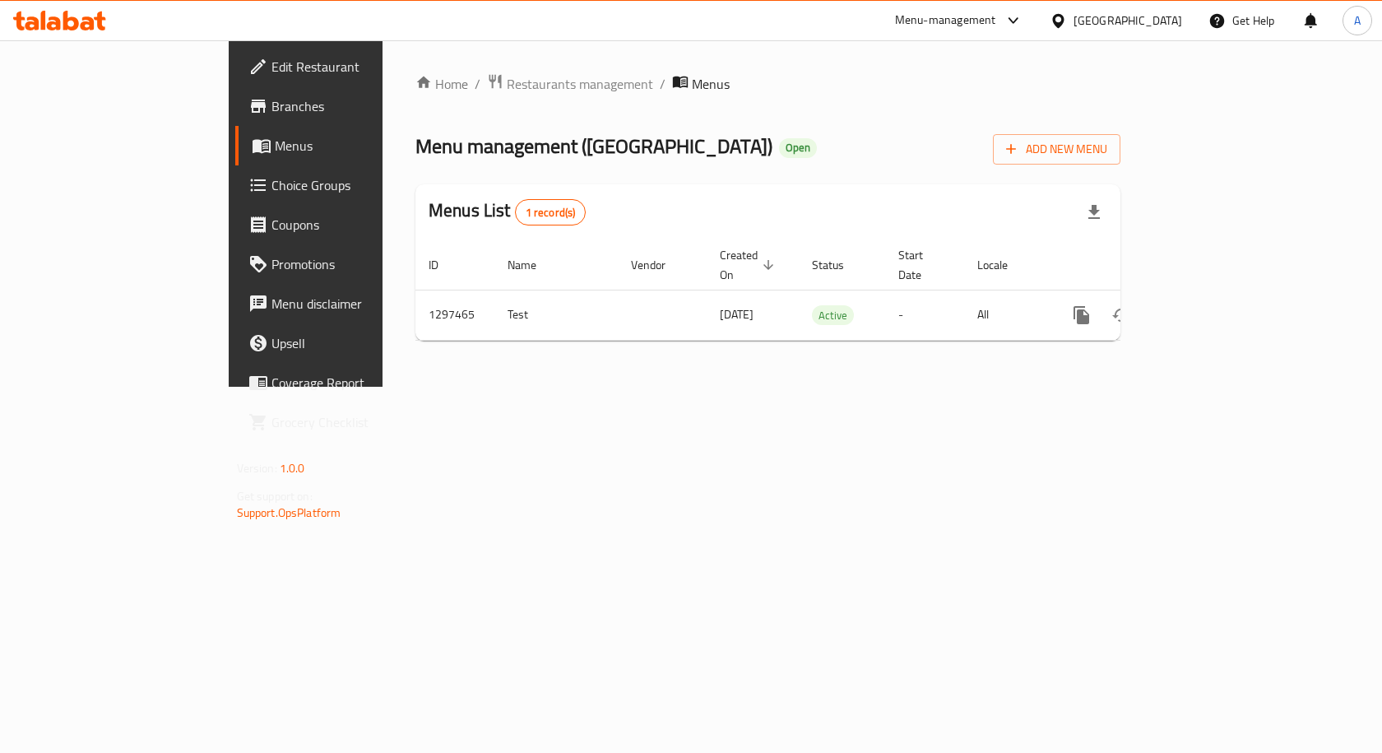
click at [1109, 25] on div "[GEOGRAPHIC_DATA]" at bounding box center [1127, 21] width 109 height 18
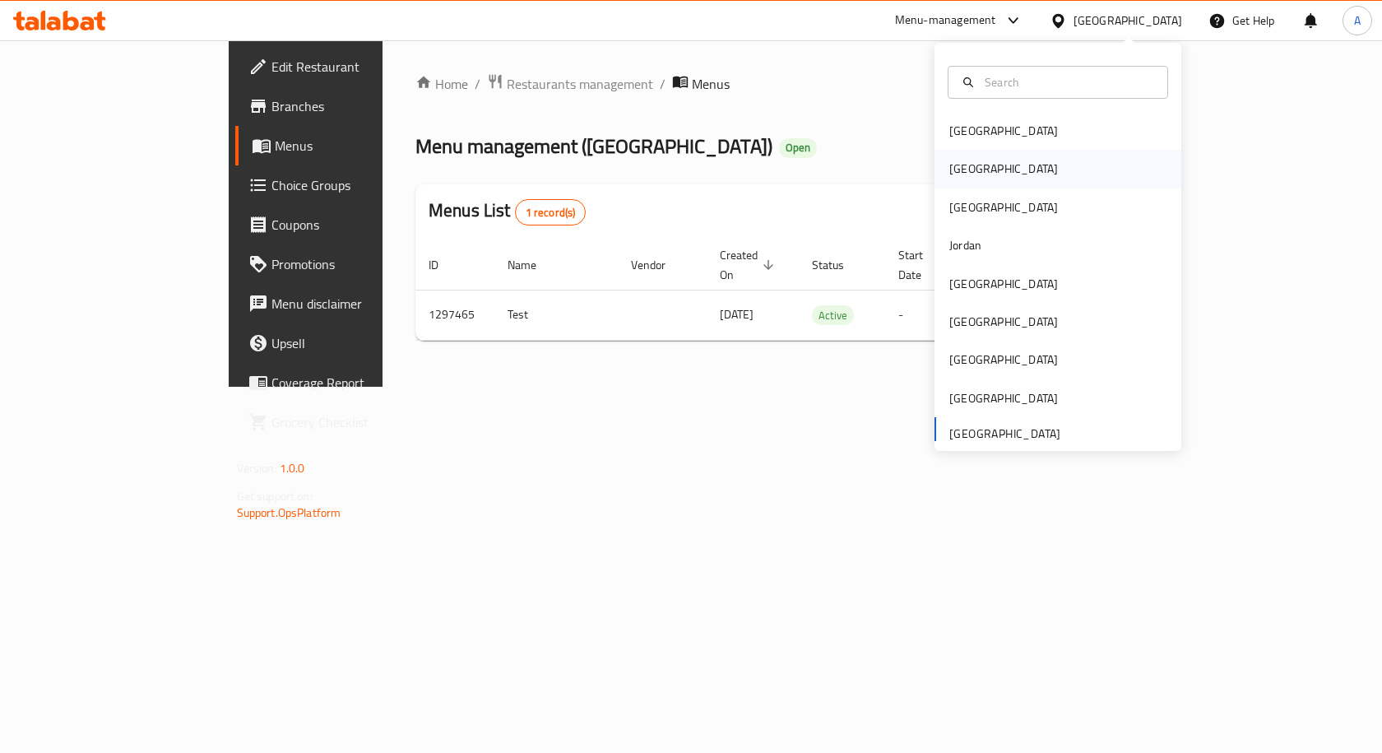
click at [972, 165] on div "[GEOGRAPHIC_DATA]" at bounding box center [1003, 169] width 135 height 38
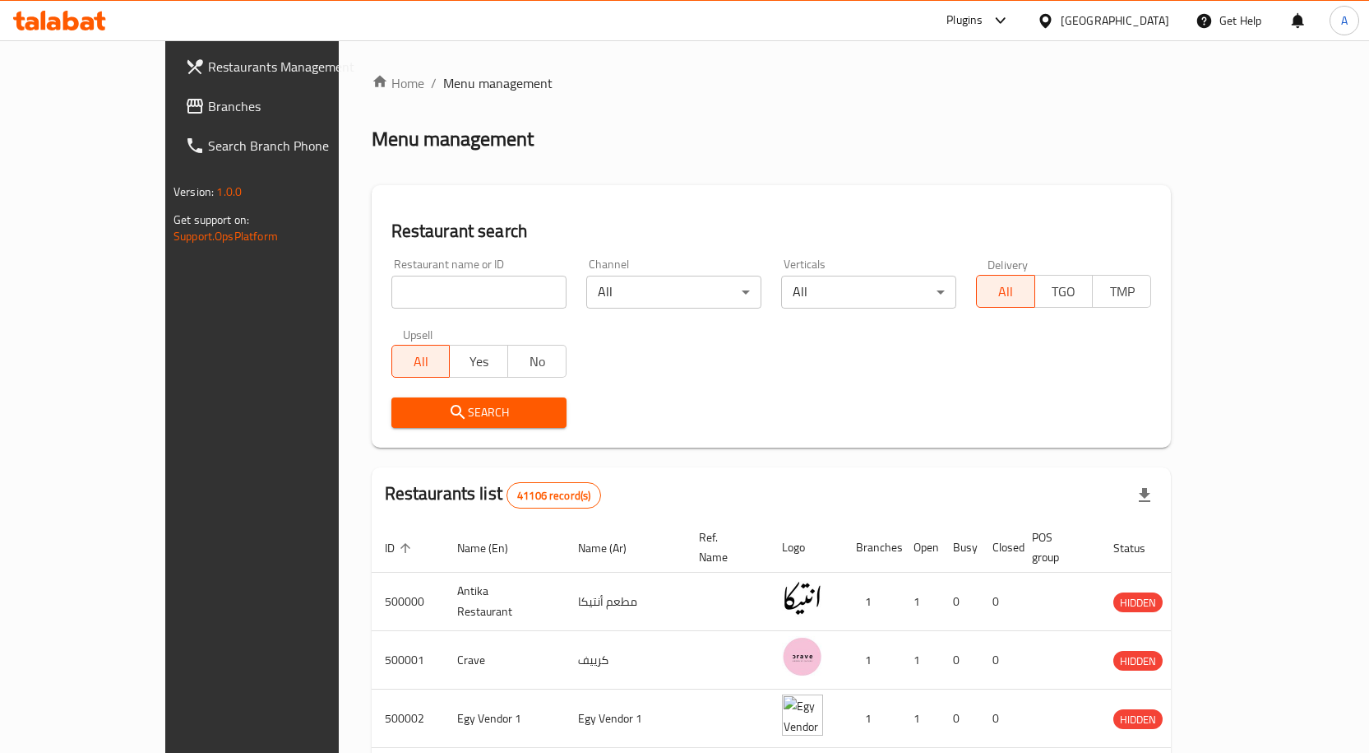
click at [391, 301] on input "search" at bounding box center [478, 292] width 175 height 33
paste input "756944"
type input "756944"
click at [208, 112] on span "Branches" at bounding box center [294, 106] width 173 height 20
